Goal: Book appointment/travel/reservation

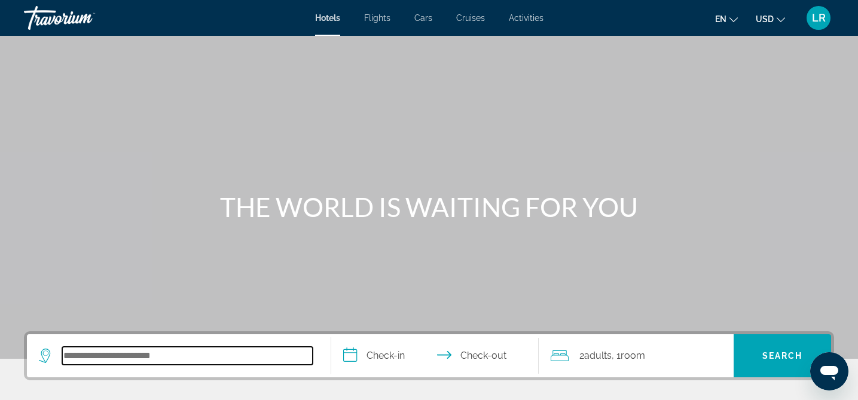
click at [78, 353] on input "Search hotel destination" at bounding box center [187, 356] width 251 height 18
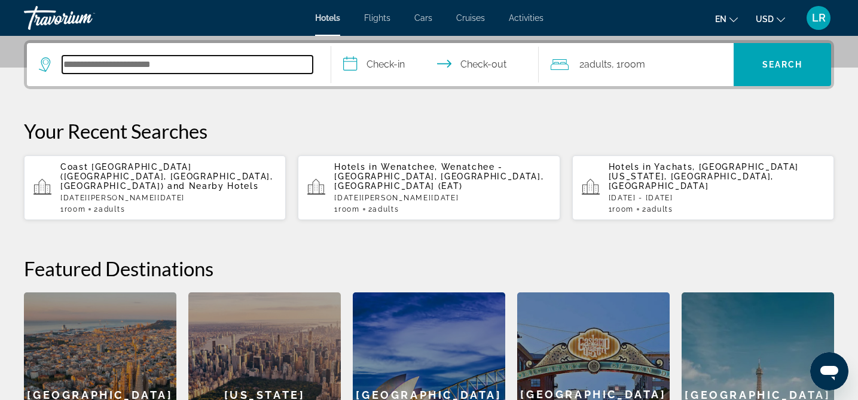
scroll to position [292, 0]
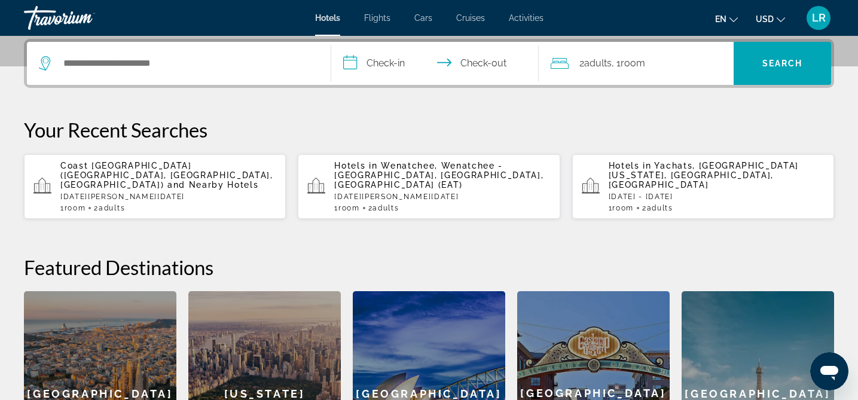
click at [167, 180] on span "and Nearby Hotels" at bounding box center [213, 185] width 92 height 10
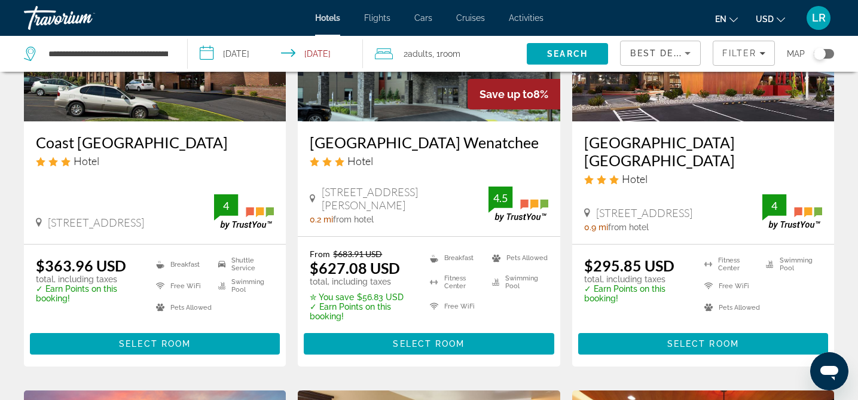
scroll to position [185, 0]
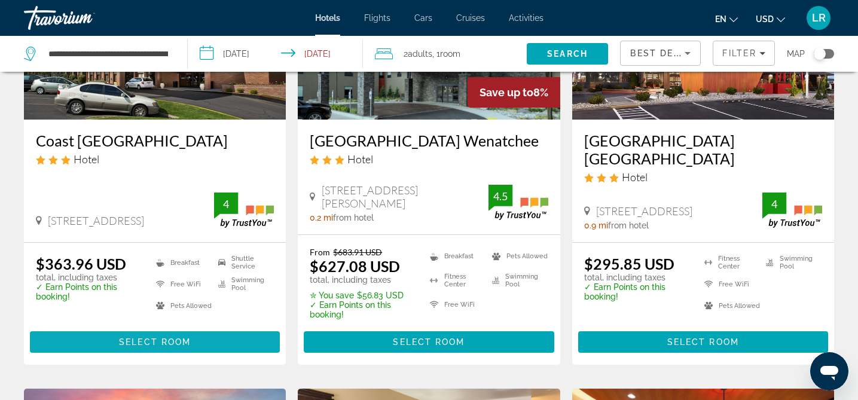
click at [154, 340] on span "Select Room" at bounding box center [155, 342] width 72 height 10
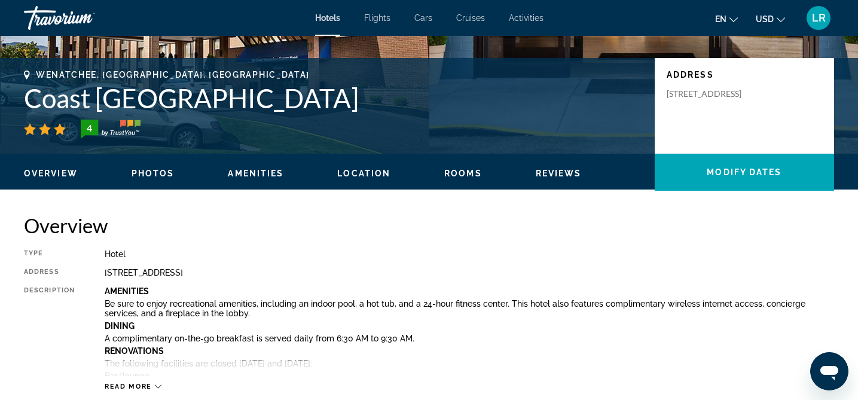
scroll to position [20, 0]
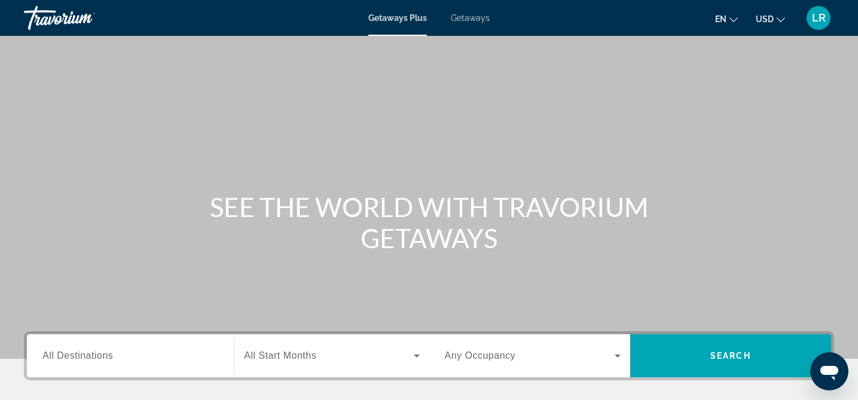
click at [56, 355] on span "All Destinations" at bounding box center [77, 356] width 71 height 10
click at [56, 355] on input "Destination All Destinations" at bounding box center [130, 356] width 176 height 14
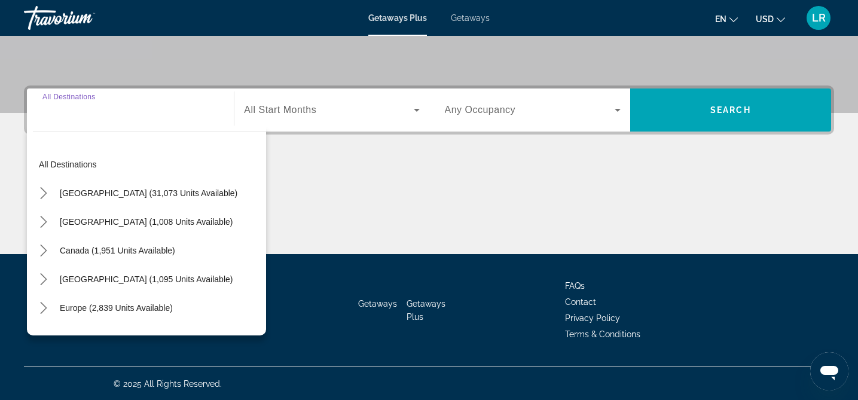
scroll to position [246, 0]
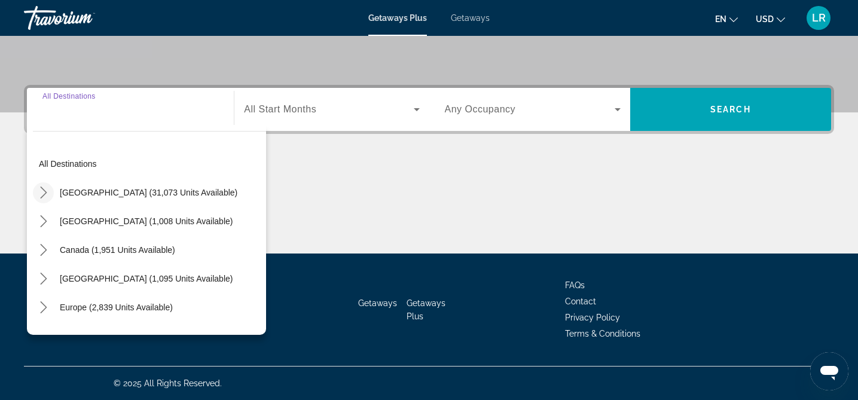
click at [47, 192] on icon "Toggle United States (31,073 units available) submenu" at bounding box center [44, 193] width 12 height 12
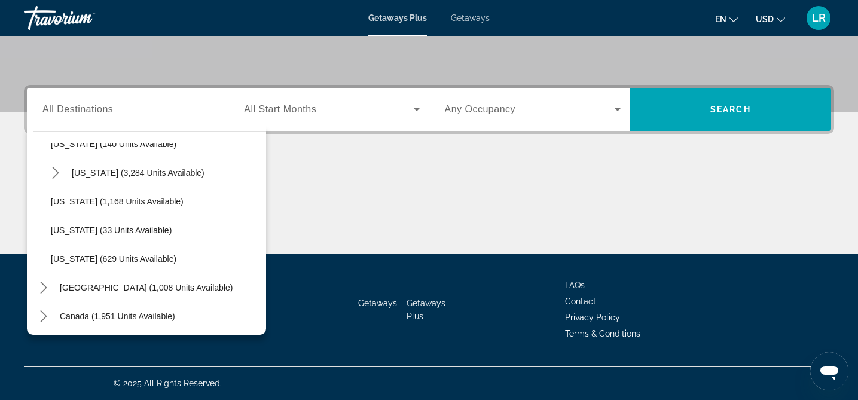
scroll to position [1025, 0]
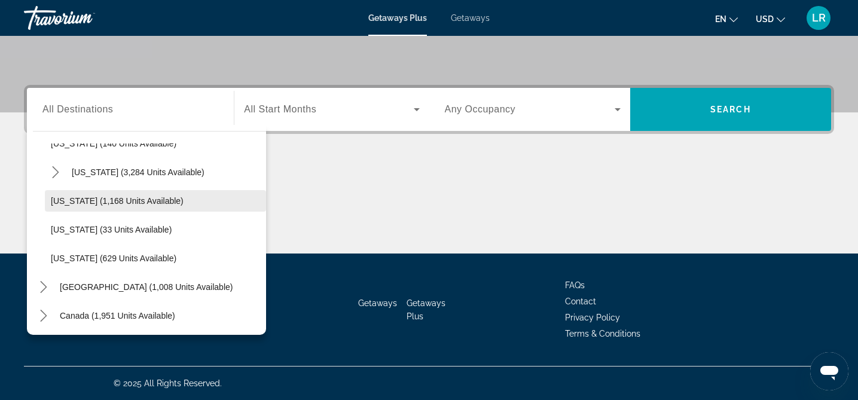
click at [86, 203] on span "Washington (1,168 units available)" at bounding box center [117, 201] width 133 height 10
type input "**********"
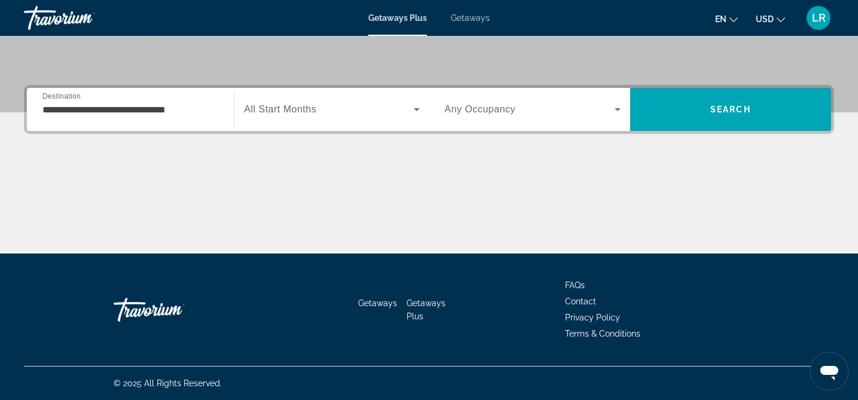
click at [315, 112] on span "All Start Months" at bounding box center [280, 109] width 72 height 10
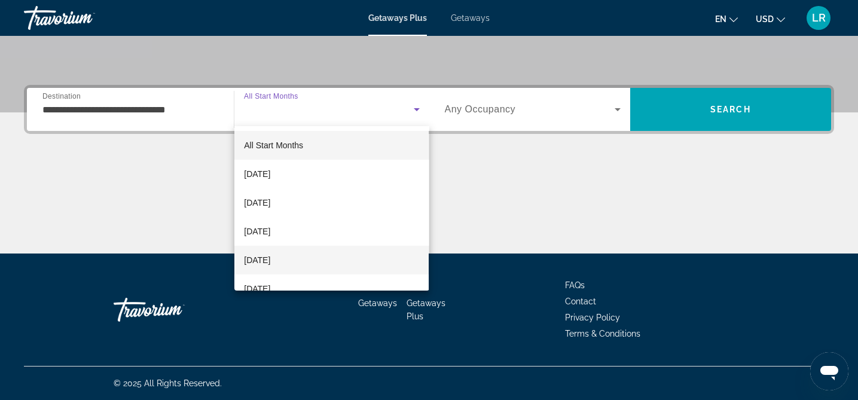
click at [270, 263] on span "January 2026" at bounding box center [257, 260] width 26 height 14
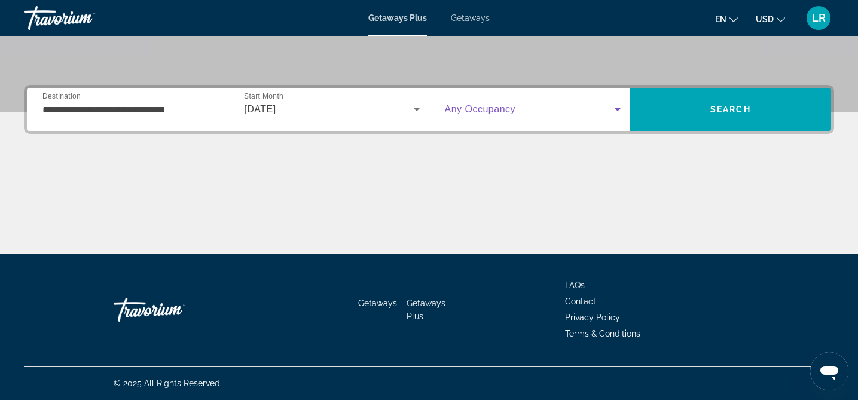
click at [620, 106] on icon "Search widget" at bounding box center [618, 109] width 14 height 14
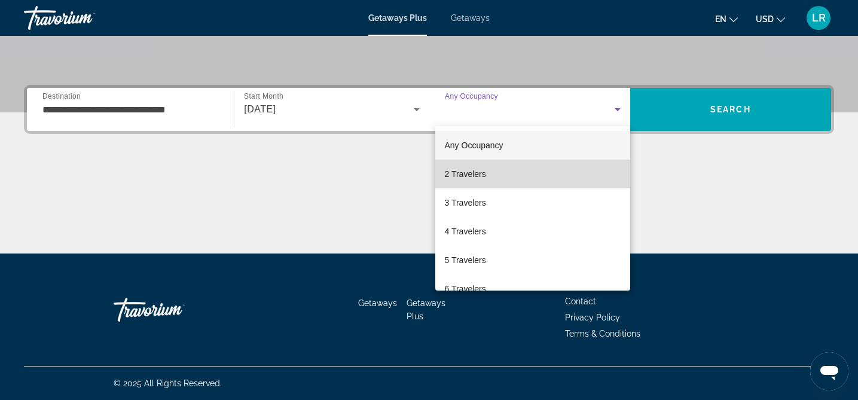
click at [469, 173] on span "2 Travelers" at bounding box center [465, 174] width 41 height 14
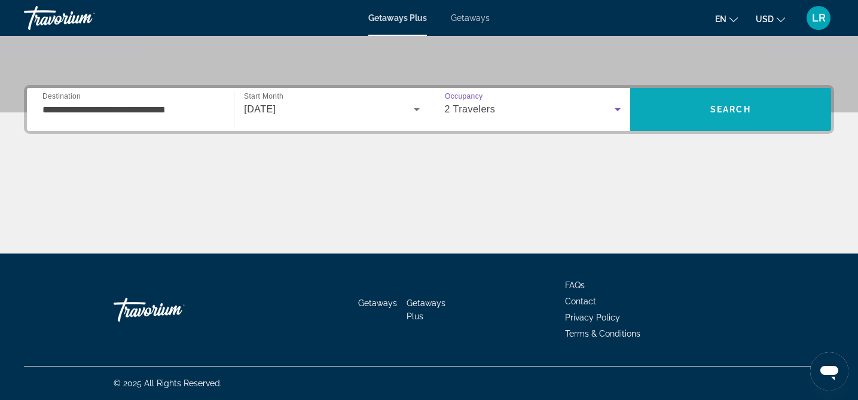
click at [740, 110] on span "Search" at bounding box center [731, 110] width 41 height 10
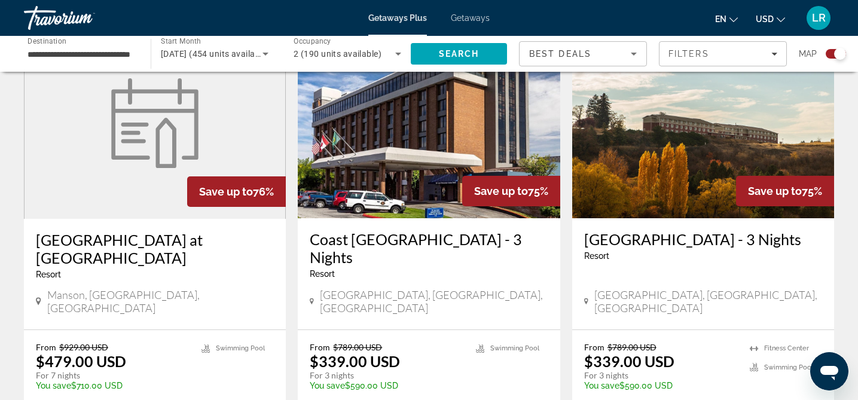
scroll to position [1318, 0]
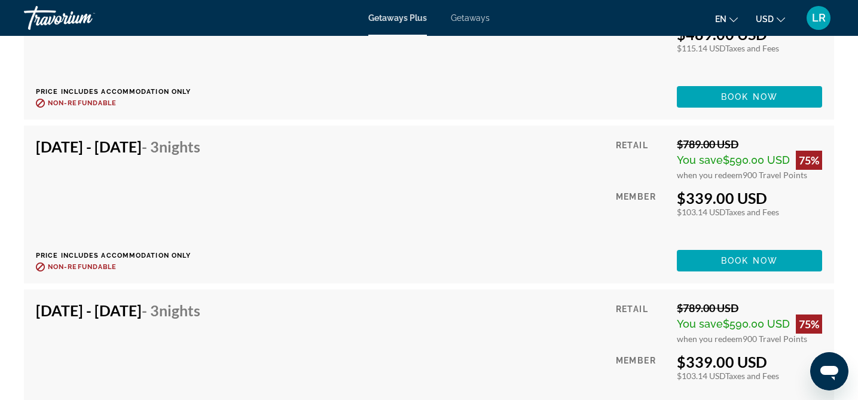
scroll to position [2105, 0]
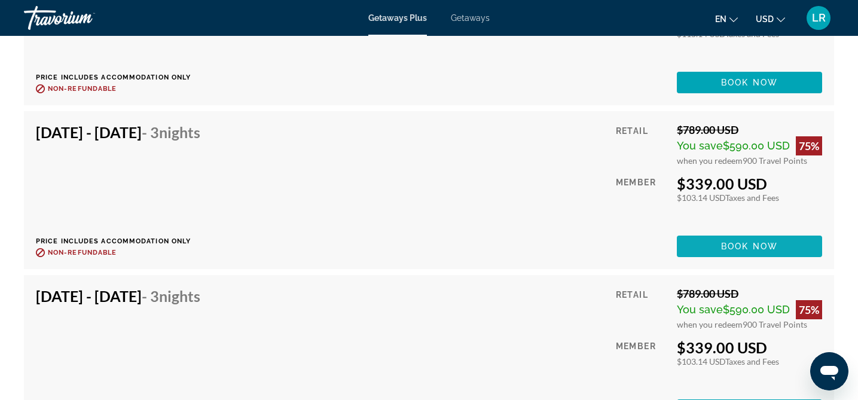
click at [722, 249] on span "Book now" at bounding box center [749, 247] width 57 height 10
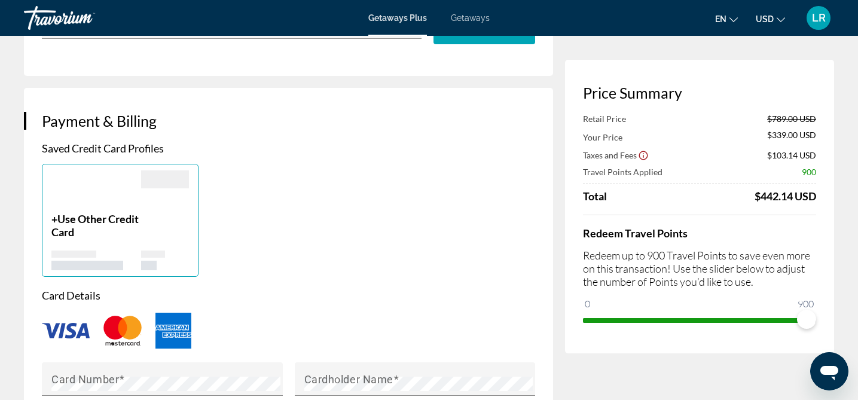
scroll to position [656, 0]
